Goal: Transaction & Acquisition: Purchase product/service

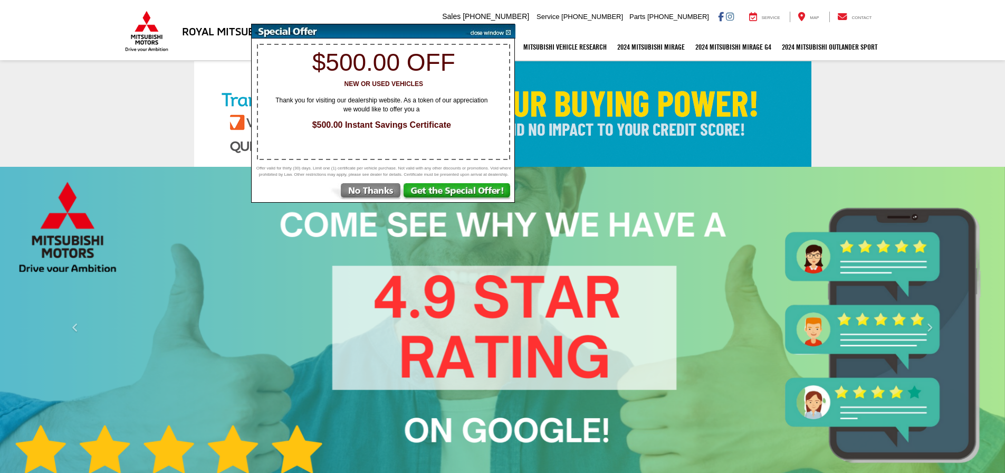
click at [632, 99] on img at bounding box center [502, 114] width 617 height 106
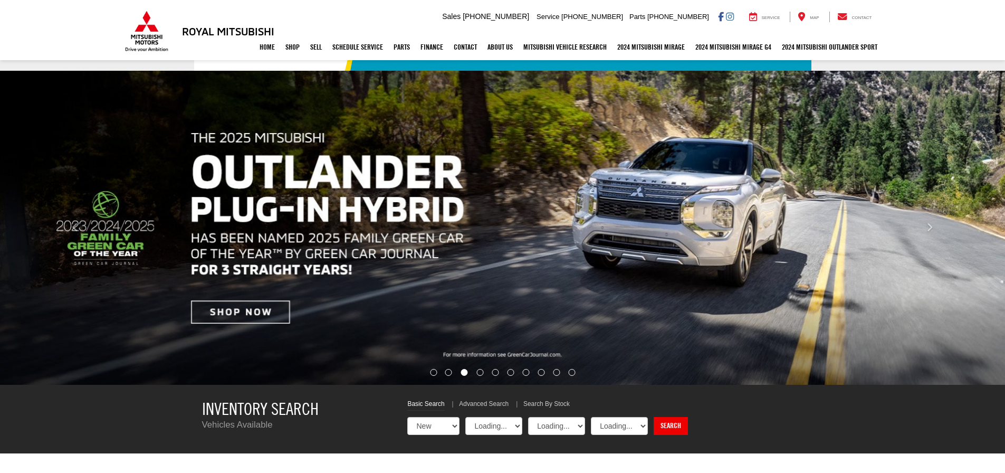
select select "Mitsubishi"
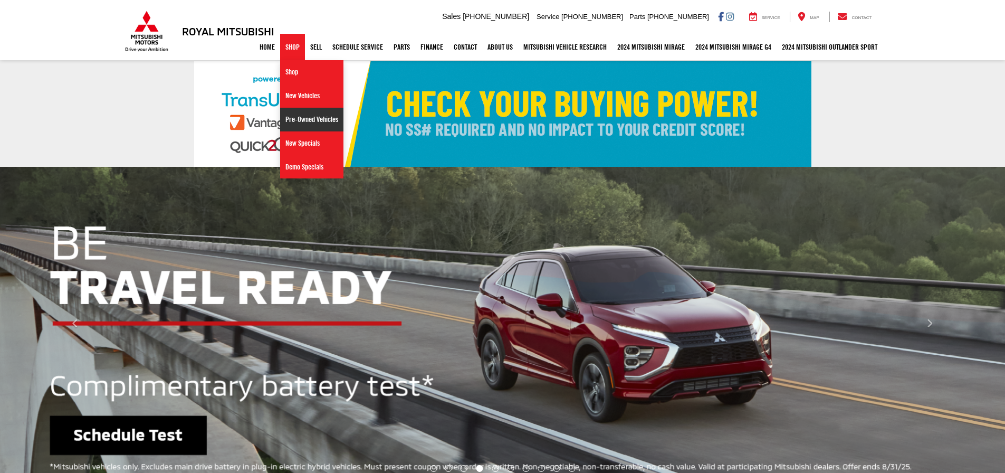
click at [293, 116] on link "Pre-Owned Vehicles" at bounding box center [311, 120] width 63 height 24
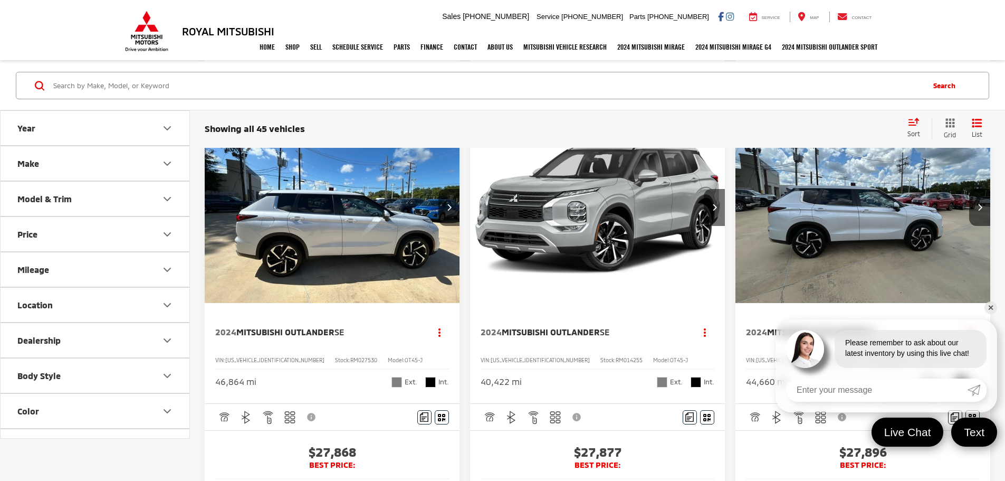
scroll to position [1108, 0]
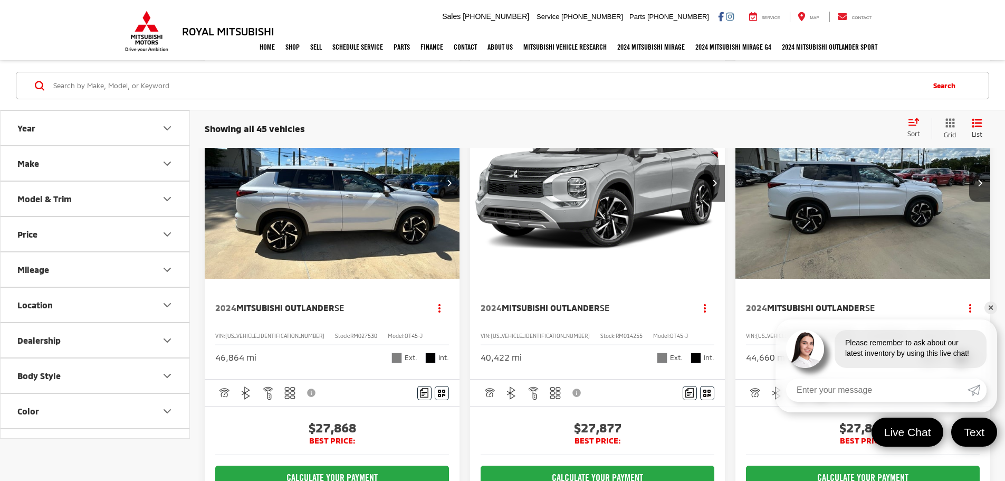
click at [158, 169] on button "Make" at bounding box center [96, 163] width 190 height 34
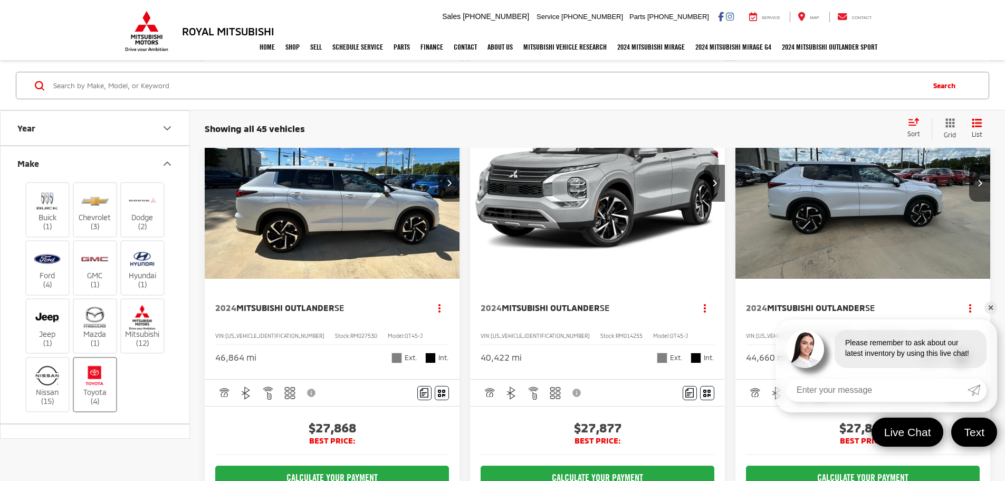
click at [101, 376] on img at bounding box center [94, 375] width 29 height 25
click at [0, 0] on input "Toyota (4)" at bounding box center [0, 0] width 0 height 0
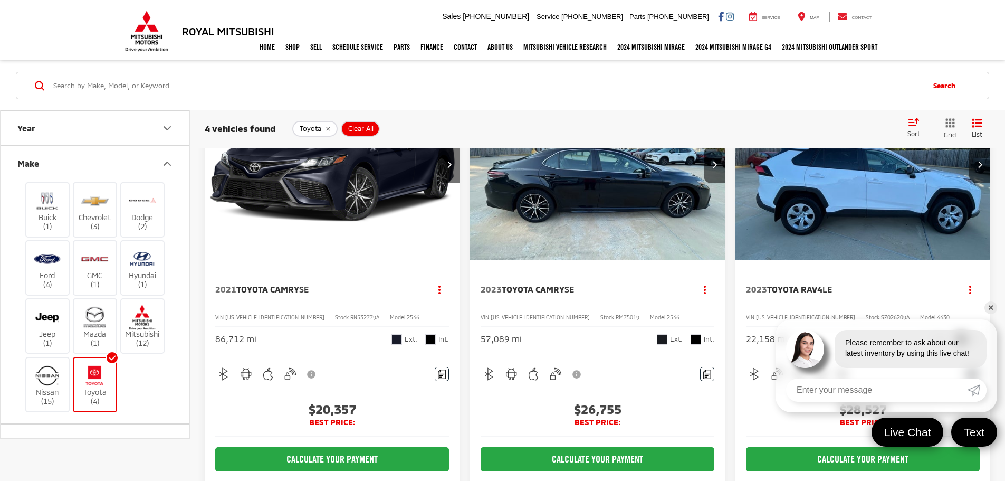
scroll to position [106, 0]
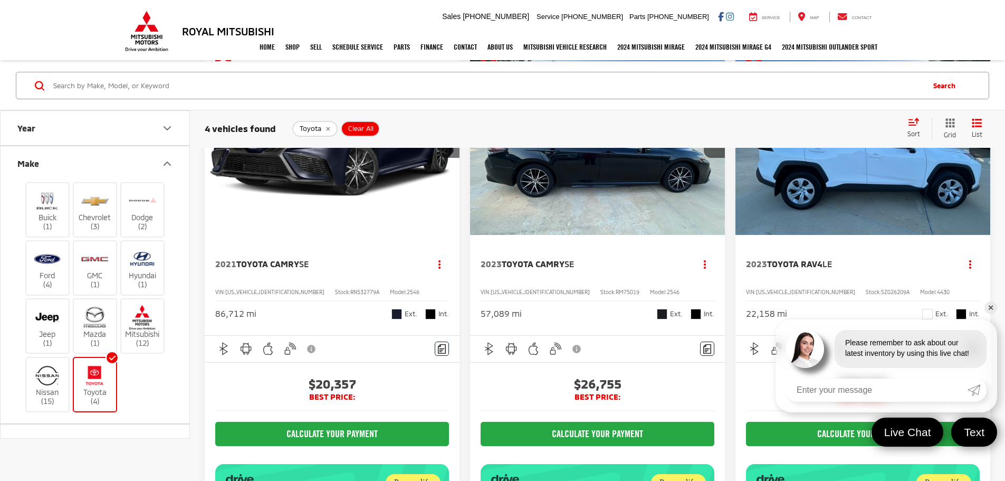
click at [989, 307] on link "✕" at bounding box center [991, 307] width 13 height 13
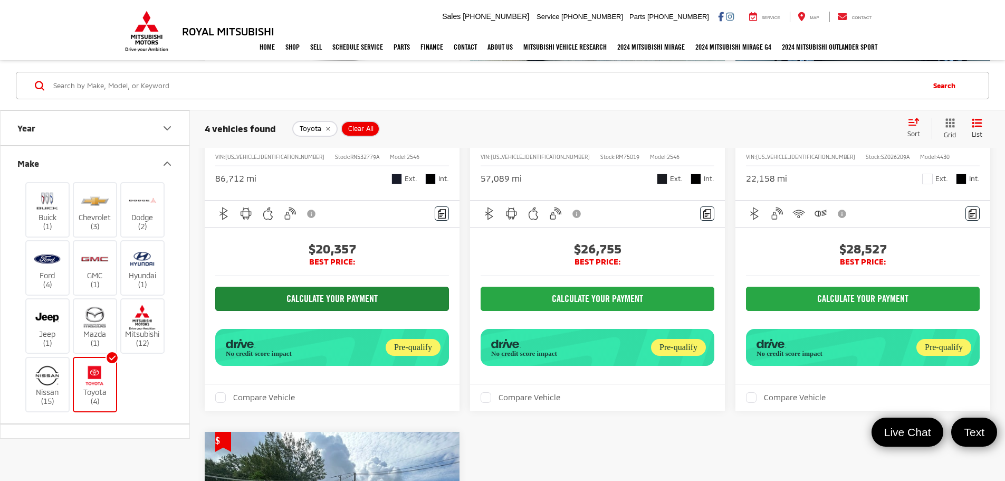
scroll to position [90, 0]
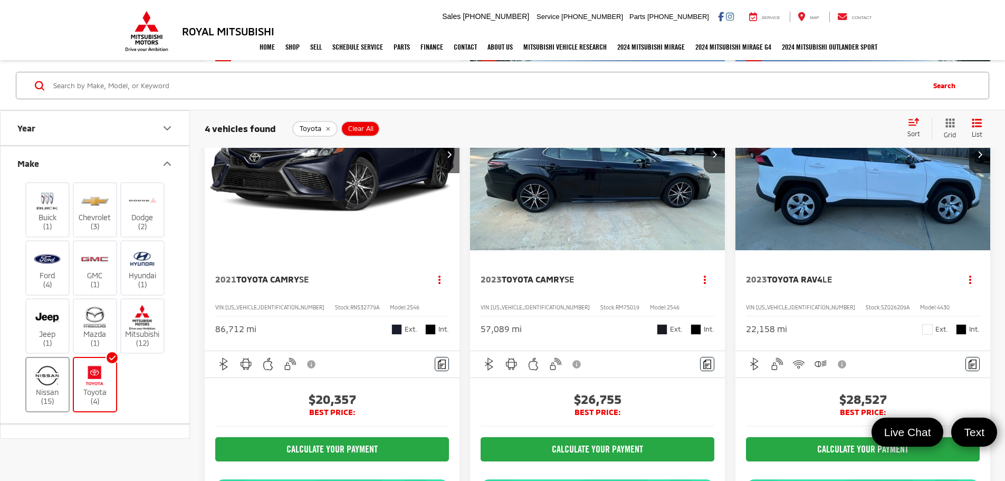
click at [56, 377] on img at bounding box center [47, 375] width 29 height 25
click at [0, 0] on input "Nissan (15)" at bounding box center [0, 0] width 0 height 0
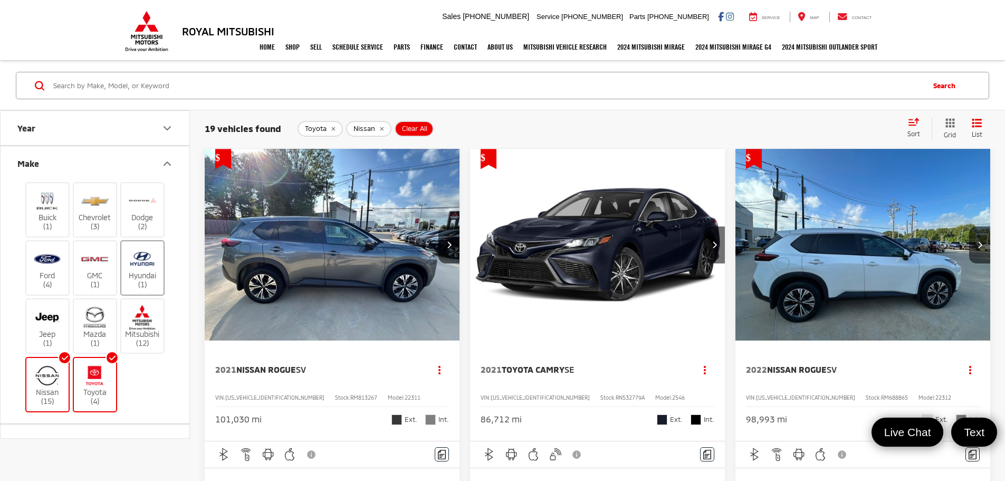
click at [156, 272] on label "Hyundai (1)" at bounding box center [142, 267] width 43 height 43
click at [0, 0] on input "Hyundai (1)" at bounding box center [0, 0] width 0 height 0
drag, startPoint x: 108, startPoint y: 384, endPoint x: 84, endPoint y: 381, distance: 24.4
click at [108, 383] on img at bounding box center [94, 375] width 29 height 25
click at [0, 0] on input "Toyota (4)" at bounding box center [0, 0] width 0 height 0
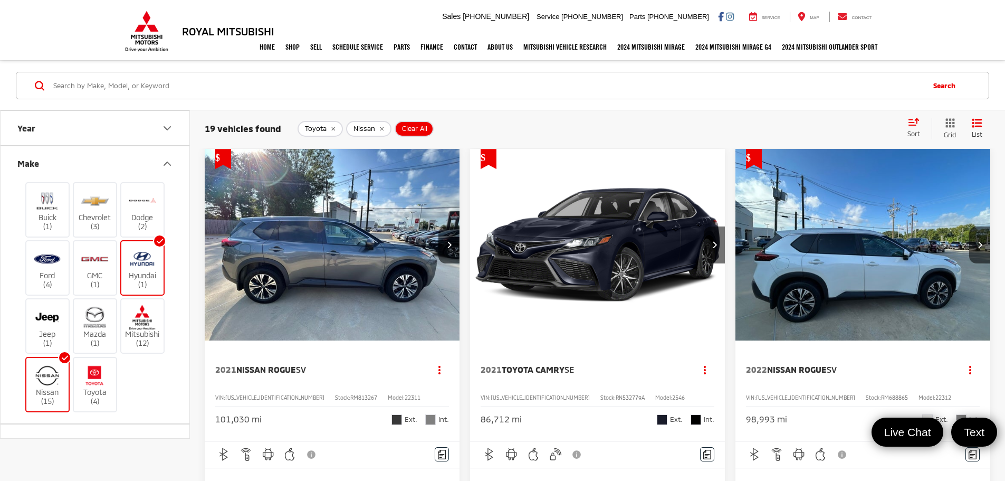
click at [50, 383] on img at bounding box center [47, 375] width 29 height 25
click at [0, 0] on input "Nissan (15)" at bounding box center [0, 0] width 0 height 0
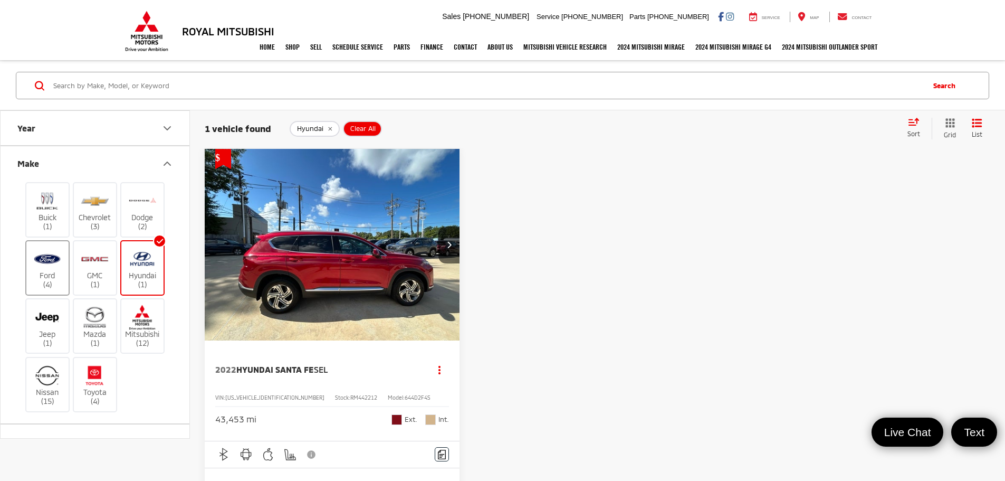
click at [33, 271] on img at bounding box center [47, 258] width 29 height 25
click at [0, 0] on input "Ford (4)" at bounding box center [0, 0] width 0 height 0
click at [144, 273] on label "Hyundai (1)" at bounding box center [142, 267] width 43 height 43
click at [0, 0] on input "Hyundai (1)" at bounding box center [0, 0] width 0 height 0
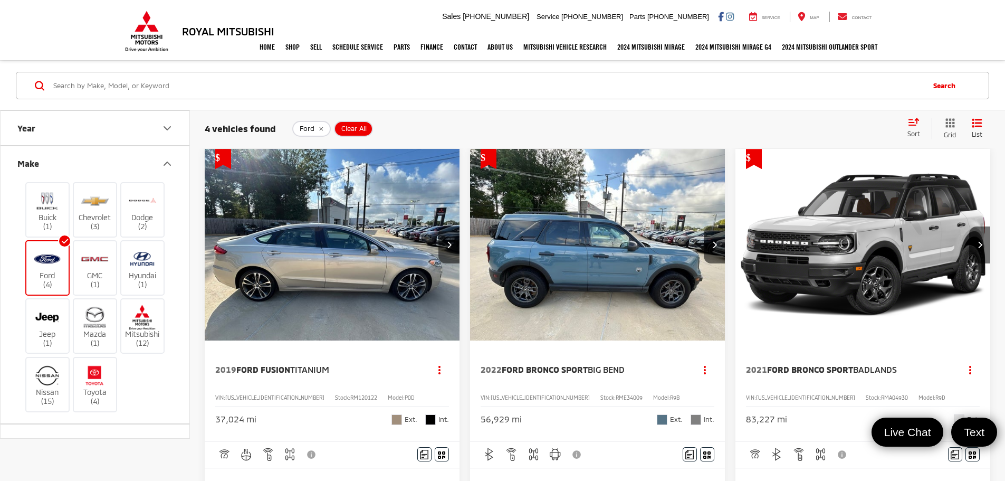
click at [49, 255] on img at bounding box center [47, 258] width 29 height 25
click at [0, 0] on input "Ford (4)" at bounding box center [0, 0] width 0 height 0
click at [89, 220] on label "Chevrolet (3)" at bounding box center [95, 209] width 43 height 43
click at [0, 0] on input "Chevrolet (3)" at bounding box center [0, 0] width 0 height 0
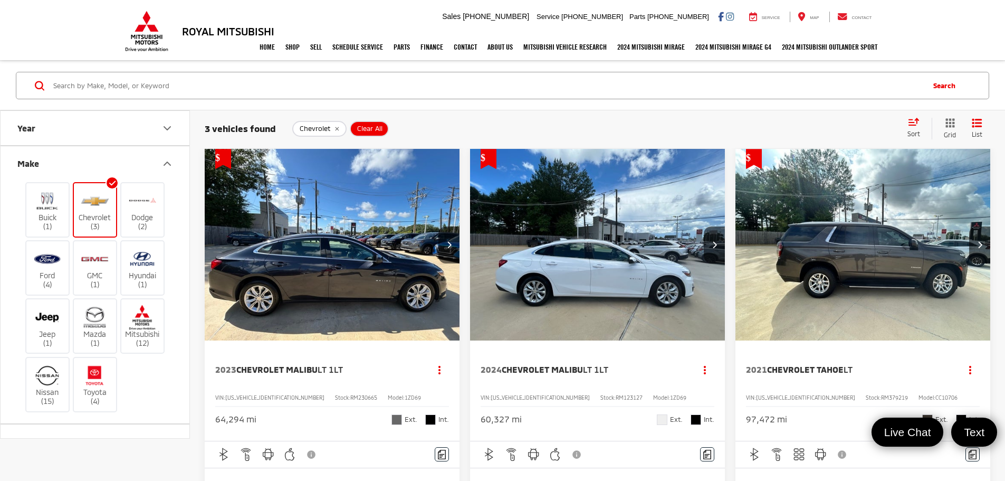
click at [82, 218] on label "Chevrolet (3)" at bounding box center [95, 209] width 43 height 43
click at [0, 0] on input "Chevrolet (3)" at bounding box center [0, 0] width 0 height 0
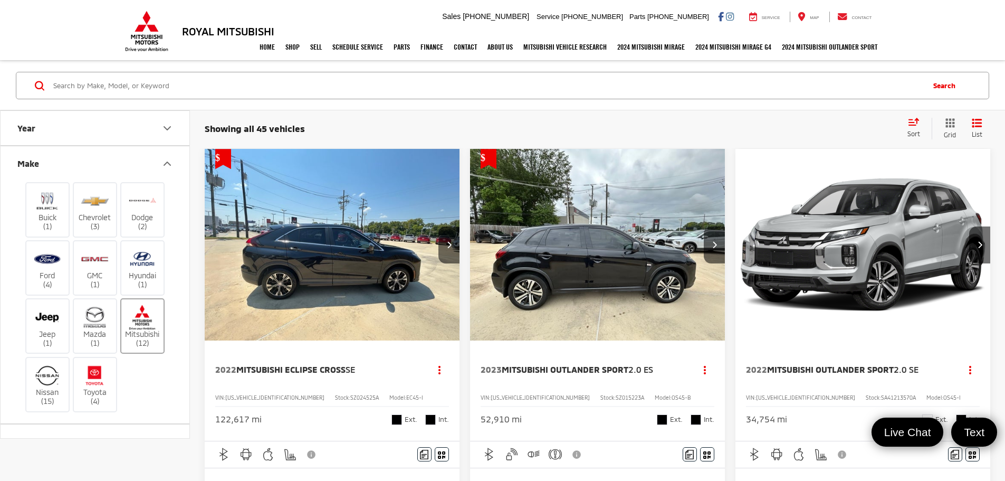
click at [141, 327] on img at bounding box center [142, 317] width 29 height 25
click at [0, 0] on input "Mitsubishi (12)" at bounding box center [0, 0] width 0 height 0
click at [261, 252] on img "2022 Mitsubishi Eclipse Cross SE 0" at bounding box center [332, 245] width 256 height 193
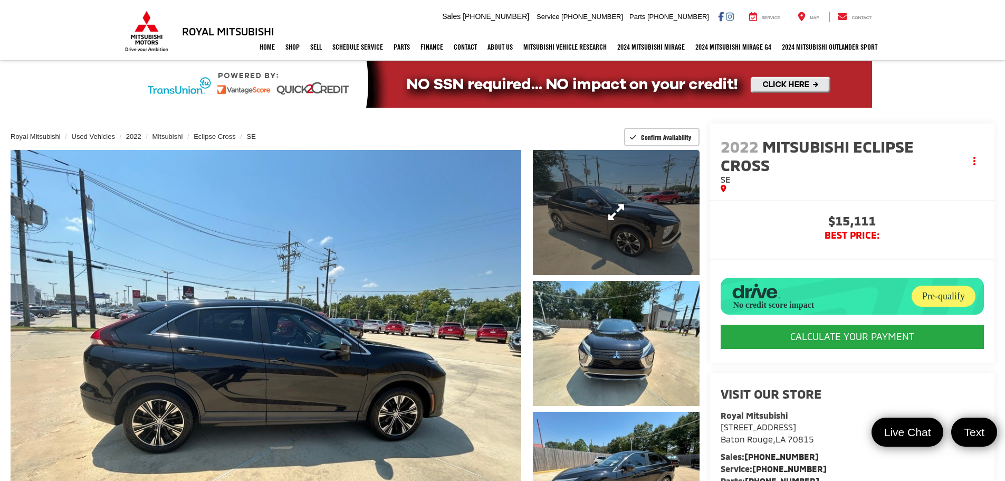
click at [630, 229] on link "Expand Photo 1" at bounding box center [616, 212] width 167 height 125
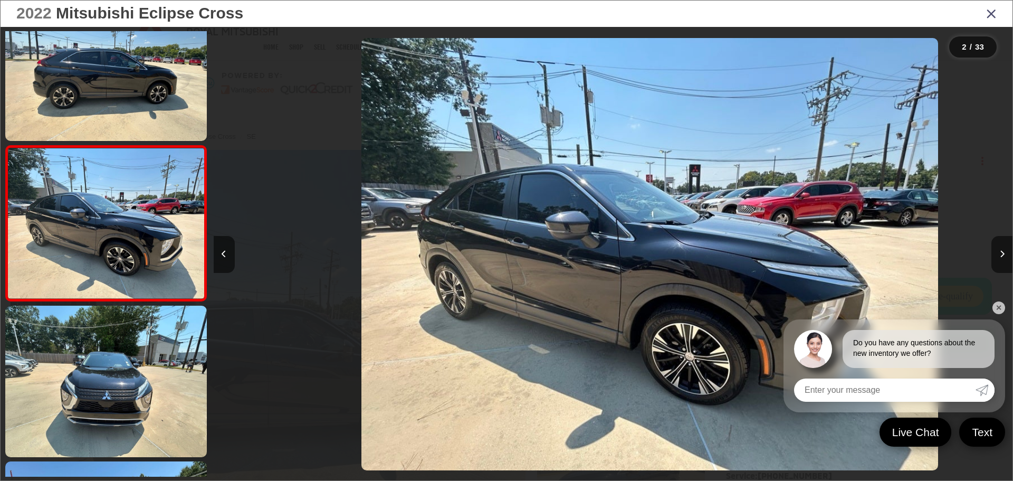
scroll to position [0, 799]
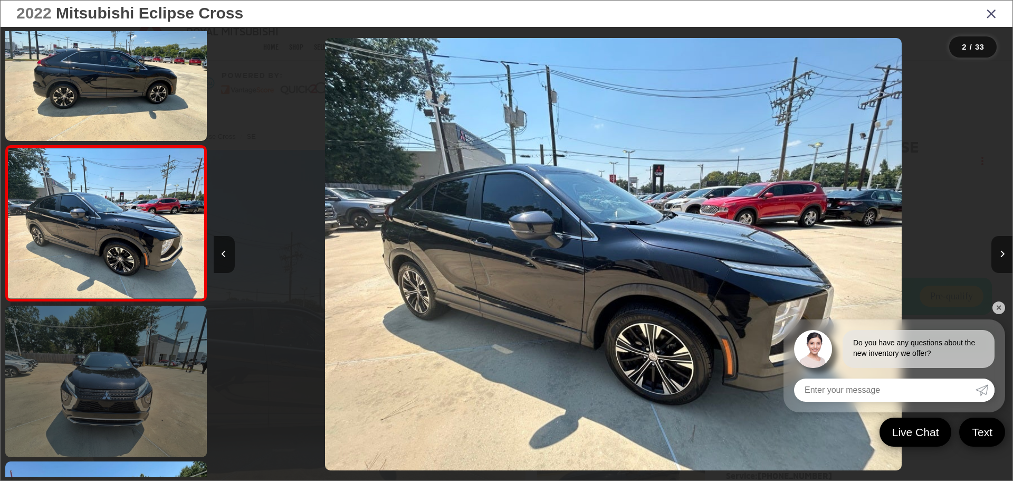
click at [186, 389] on link at bounding box center [106, 381] width 202 height 151
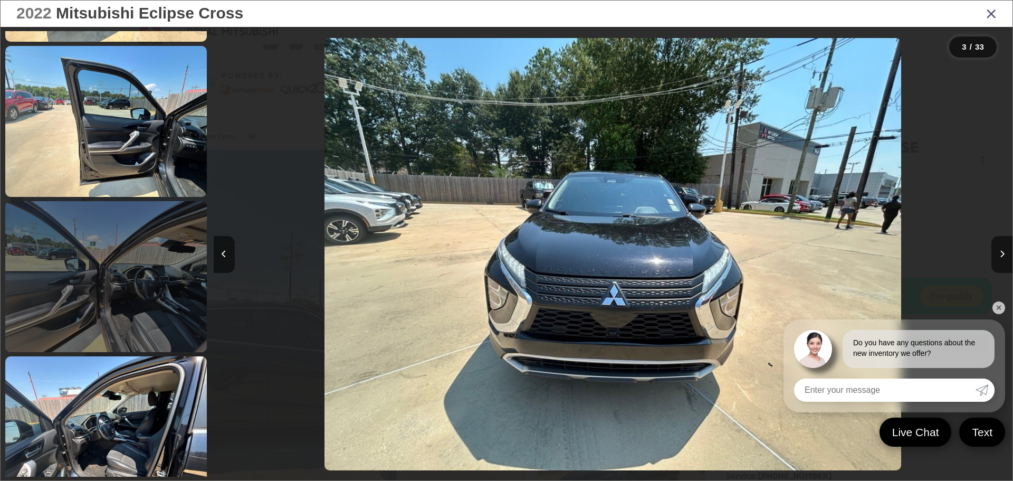
scroll to position [1356, 0]
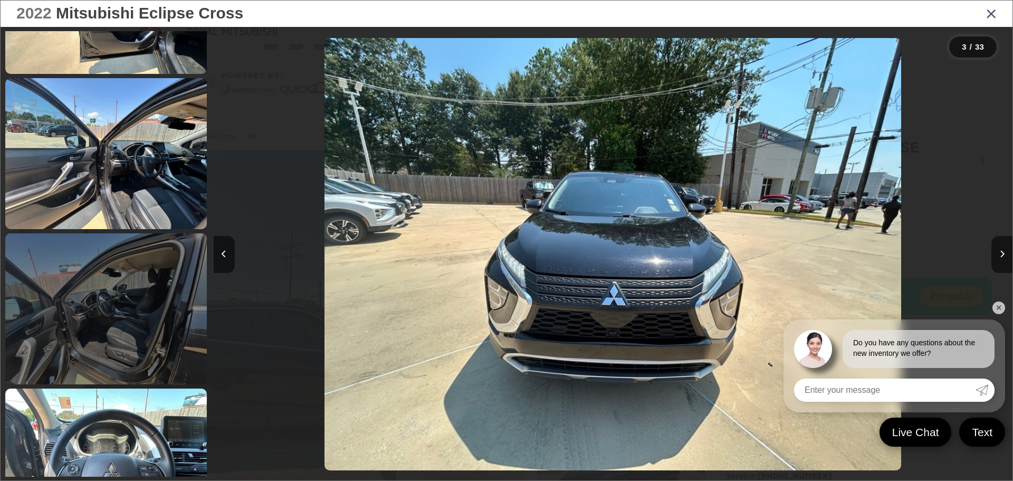
click at [64, 313] on link at bounding box center [106, 308] width 202 height 151
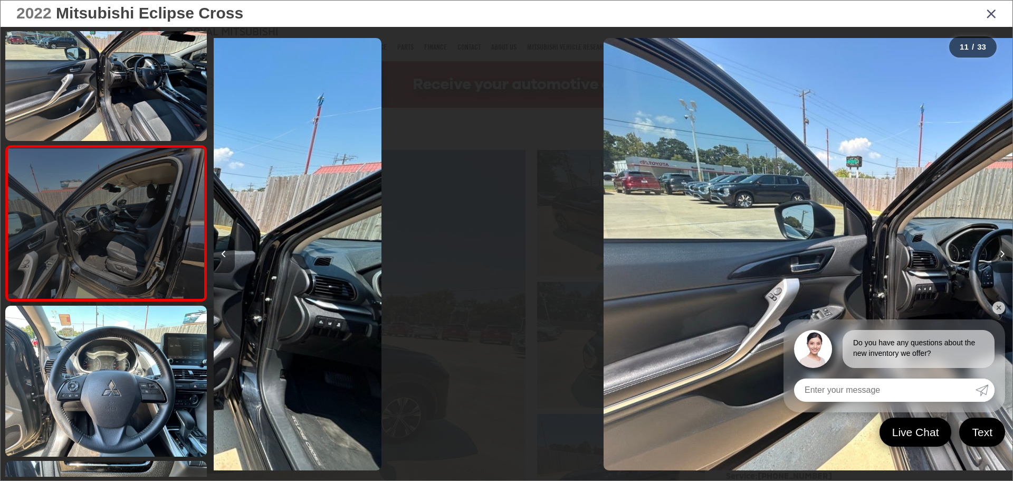
scroll to position [0, 7993]
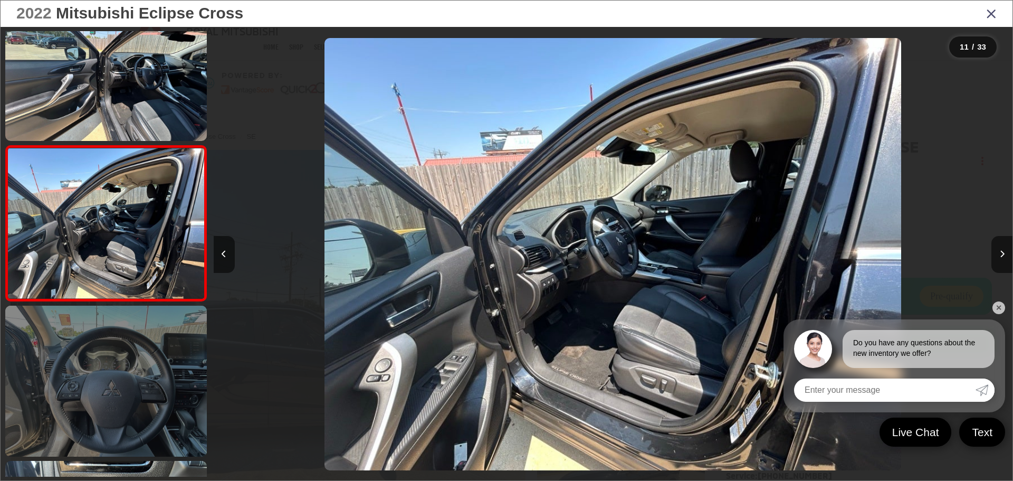
click at [66, 375] on link at bounding box center [106, 381] width 202 height 151
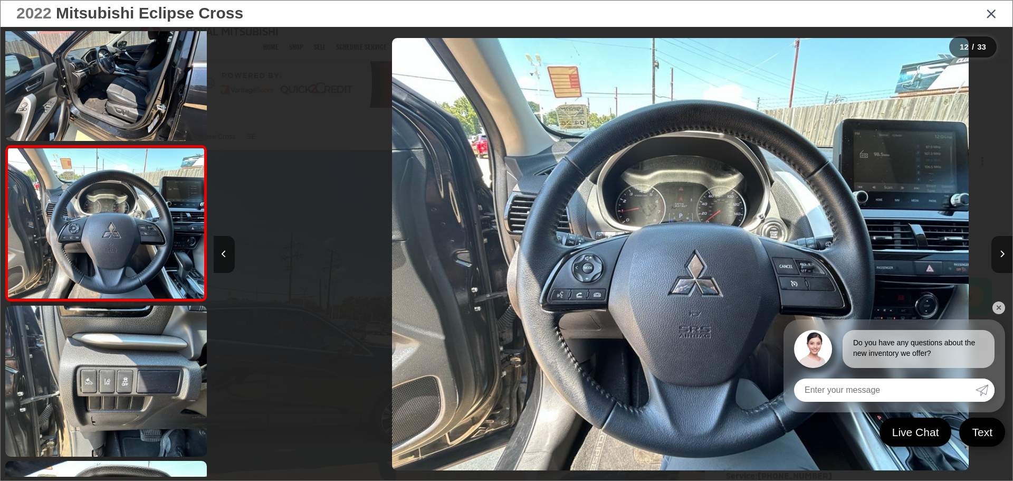
scroll to position [0, 8792]
